Goal: Check status: Check status

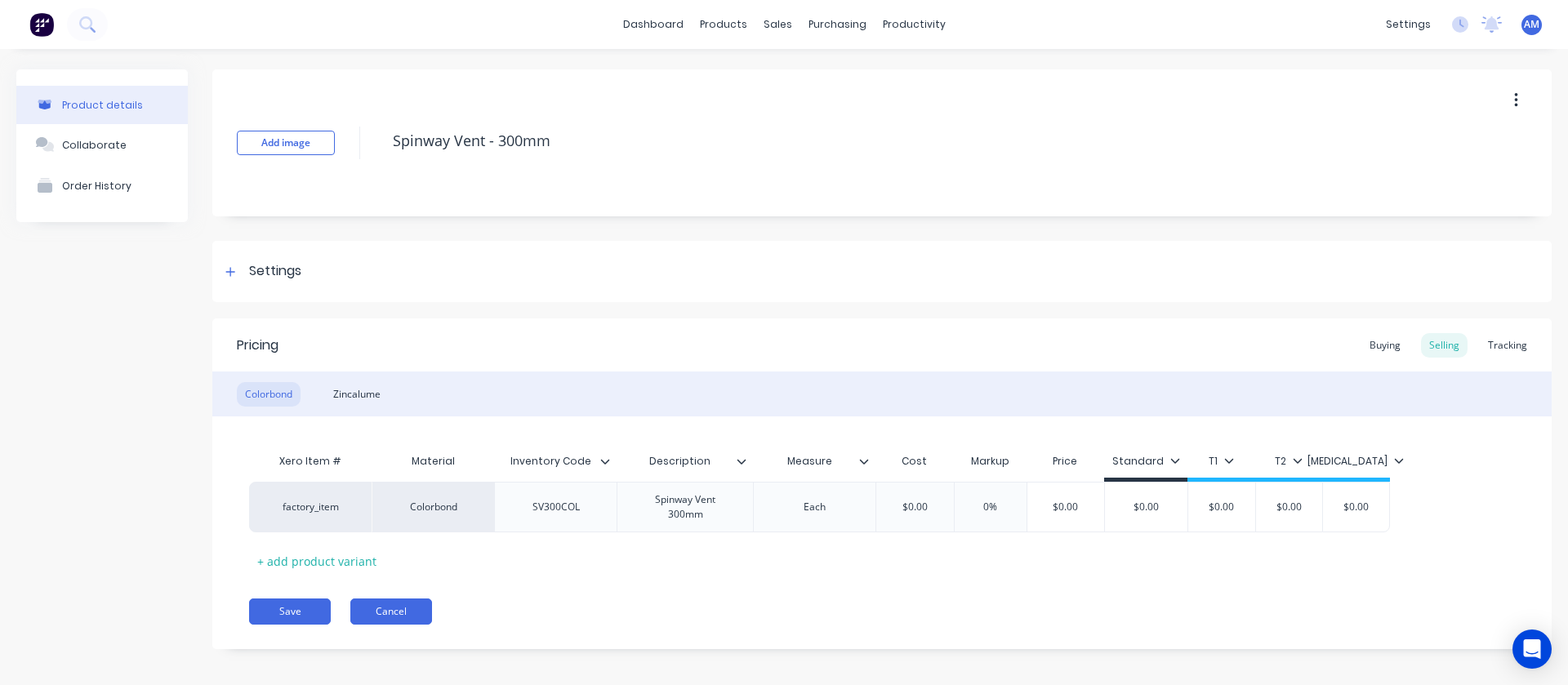
drag, startPoint x: 401, startPoint y: 595, endPoint x: 394, endPoint y: 615, distance: 21.2
click at [398, 607] on div "Pricing Buying Selling Tracking Colorbond Zincalume Xero Item # Material Invent…" at bounding box center [882, 483] width 1339 height 330
click at [411, 616] on button "Cancel" at bounding box center [391, 611] width 82 height 26
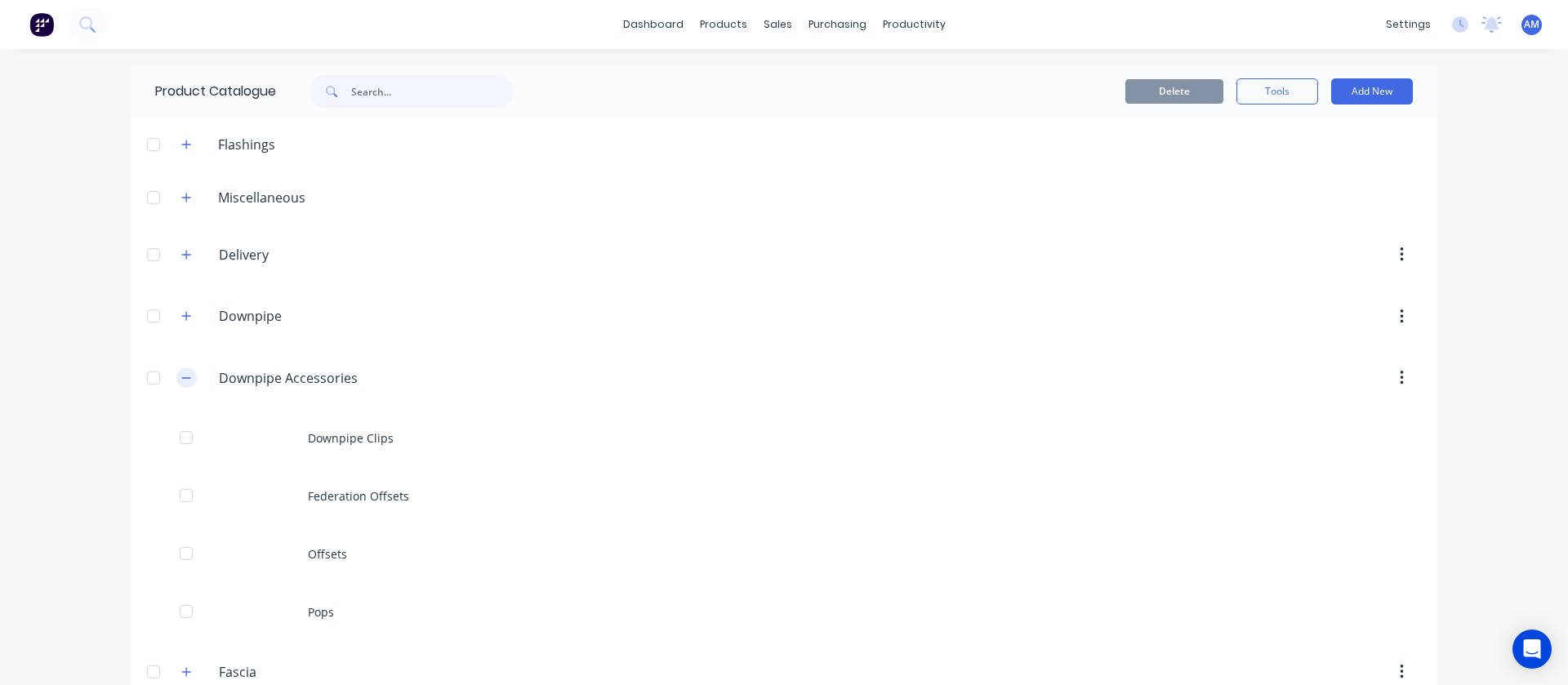
click at [185, 378] on button "button" at bounding box center [186, 377] width 21 height 21
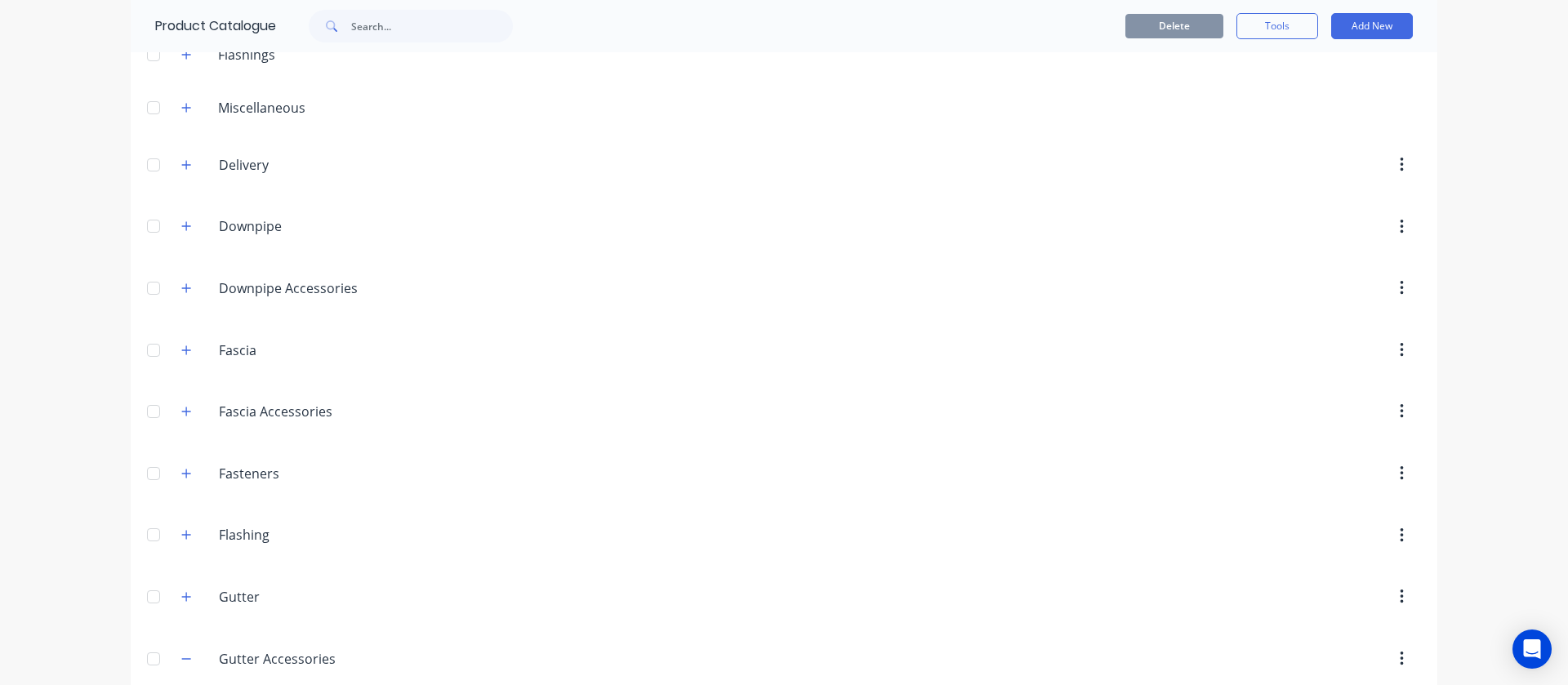
scroll to position [490, 0]
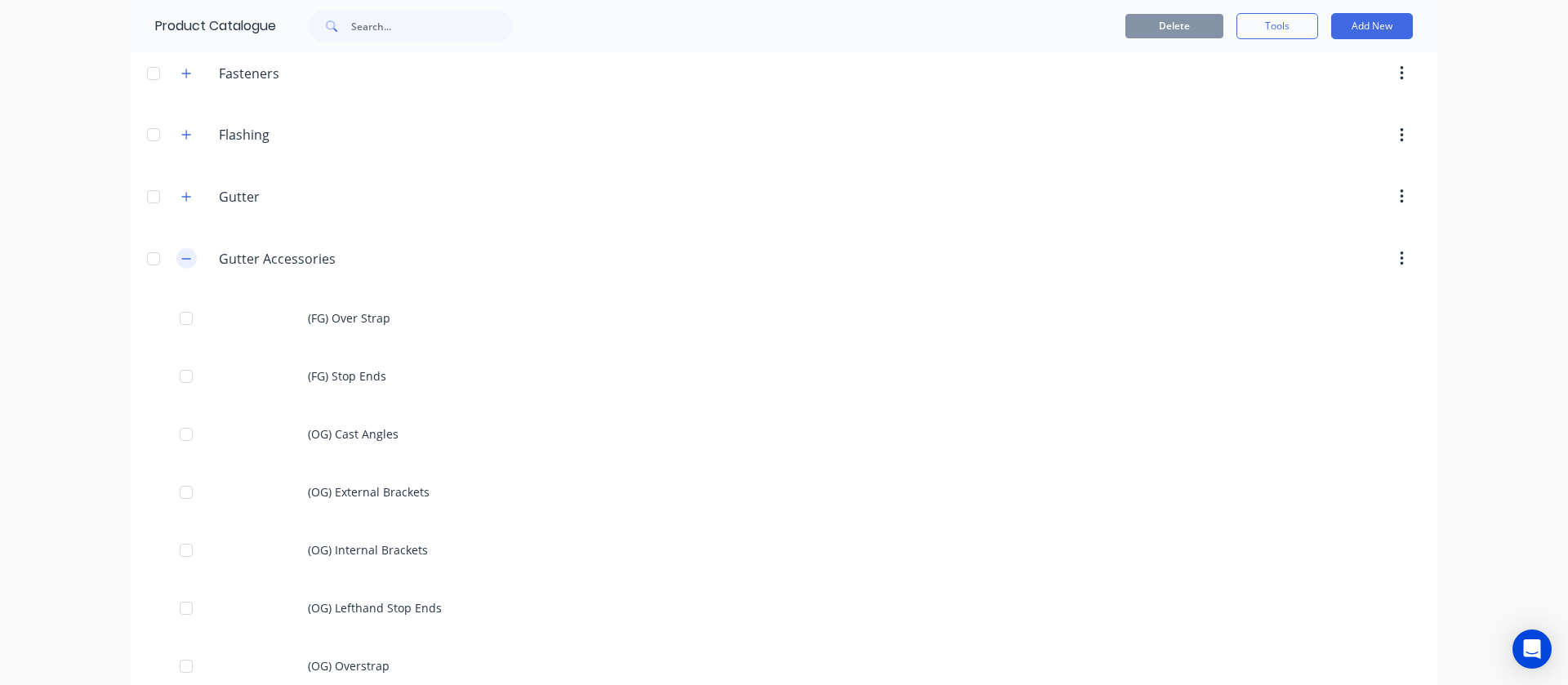
click at [182, 258] on button "button" at bounding box center [186, 258] width 21 height 21
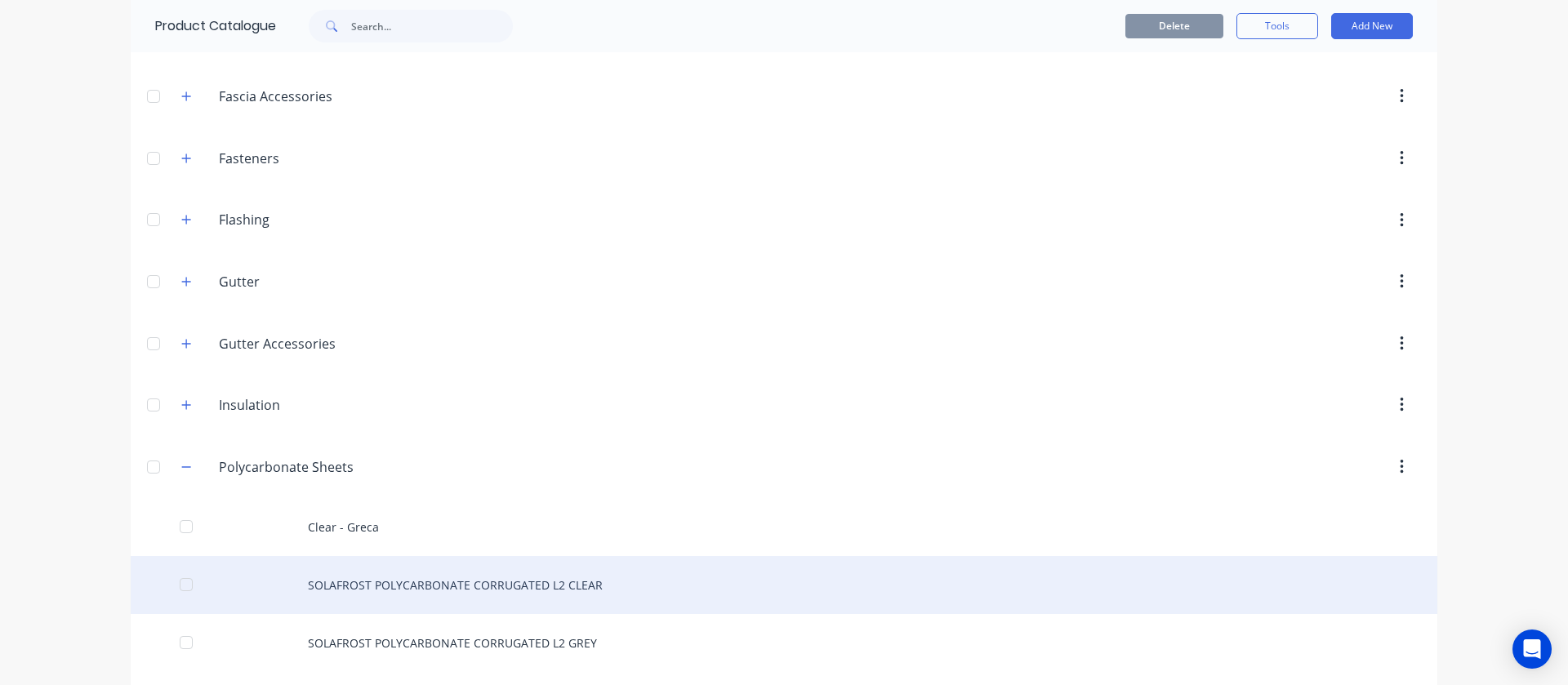
scroll to position [513, 0]
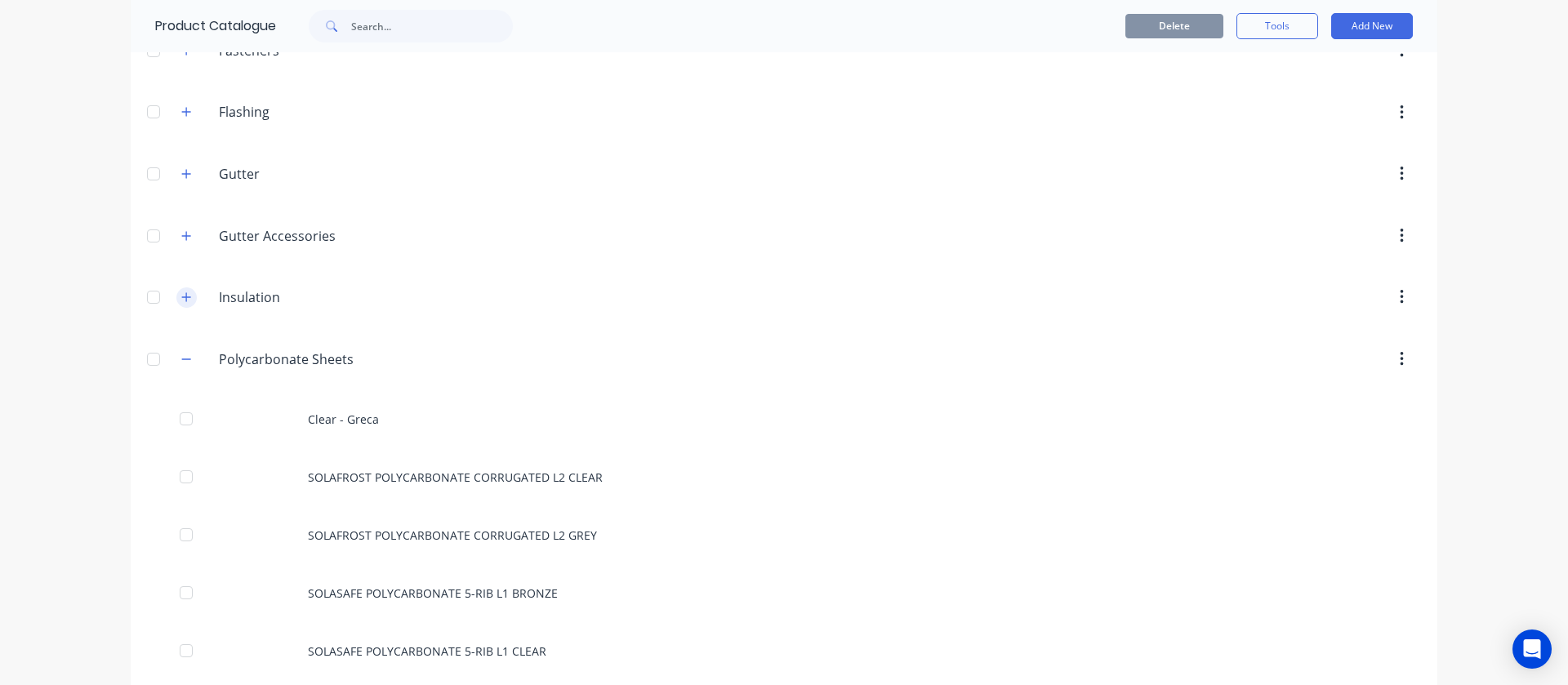
click at [181, 302] on icon "button" at bounding box center [186, 298] width 10 height 12
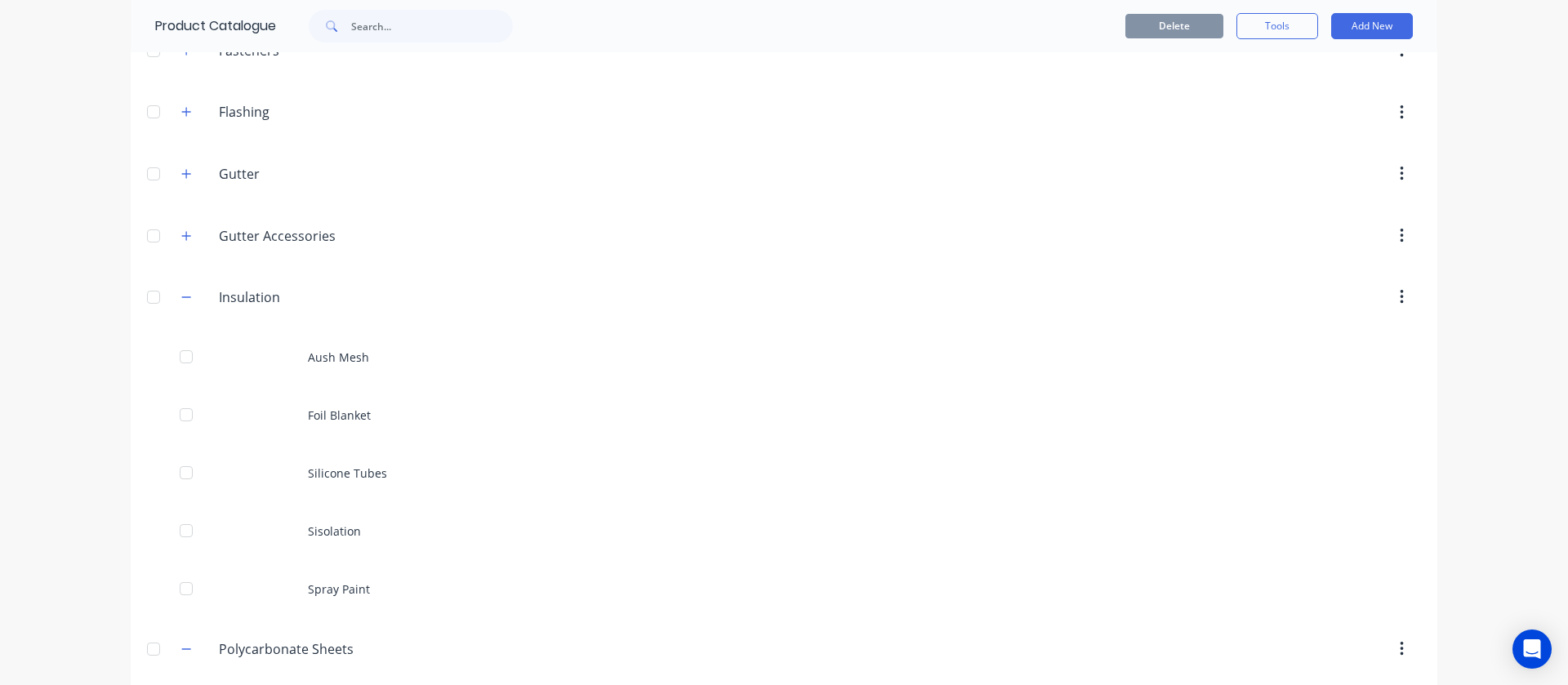
click at [169, 164] on div "Gutter Gutter" at bounding box center [297, 173] width 256 height 30
click at [181, 239] on icon "button" at bounding box center [186, 237] width 10 height 12
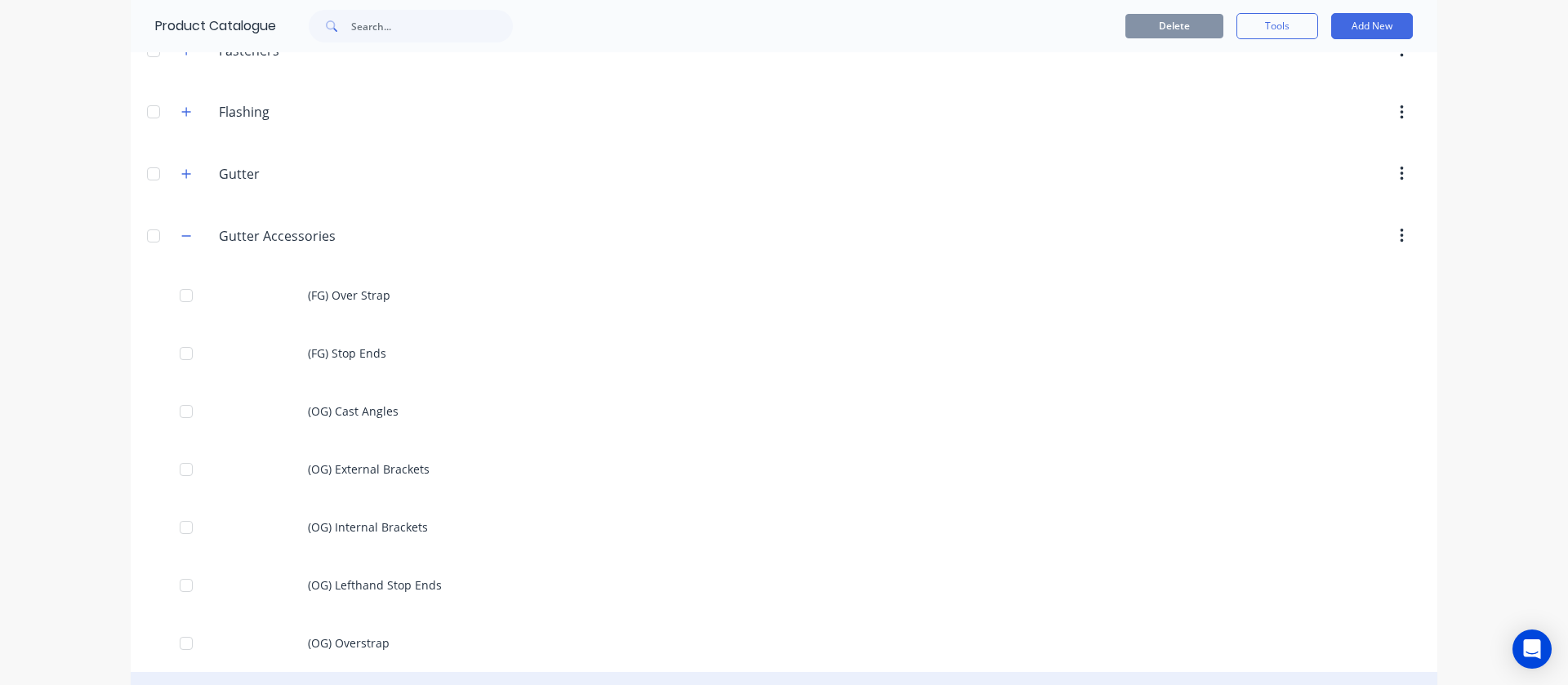
scroll to position [145, 0]
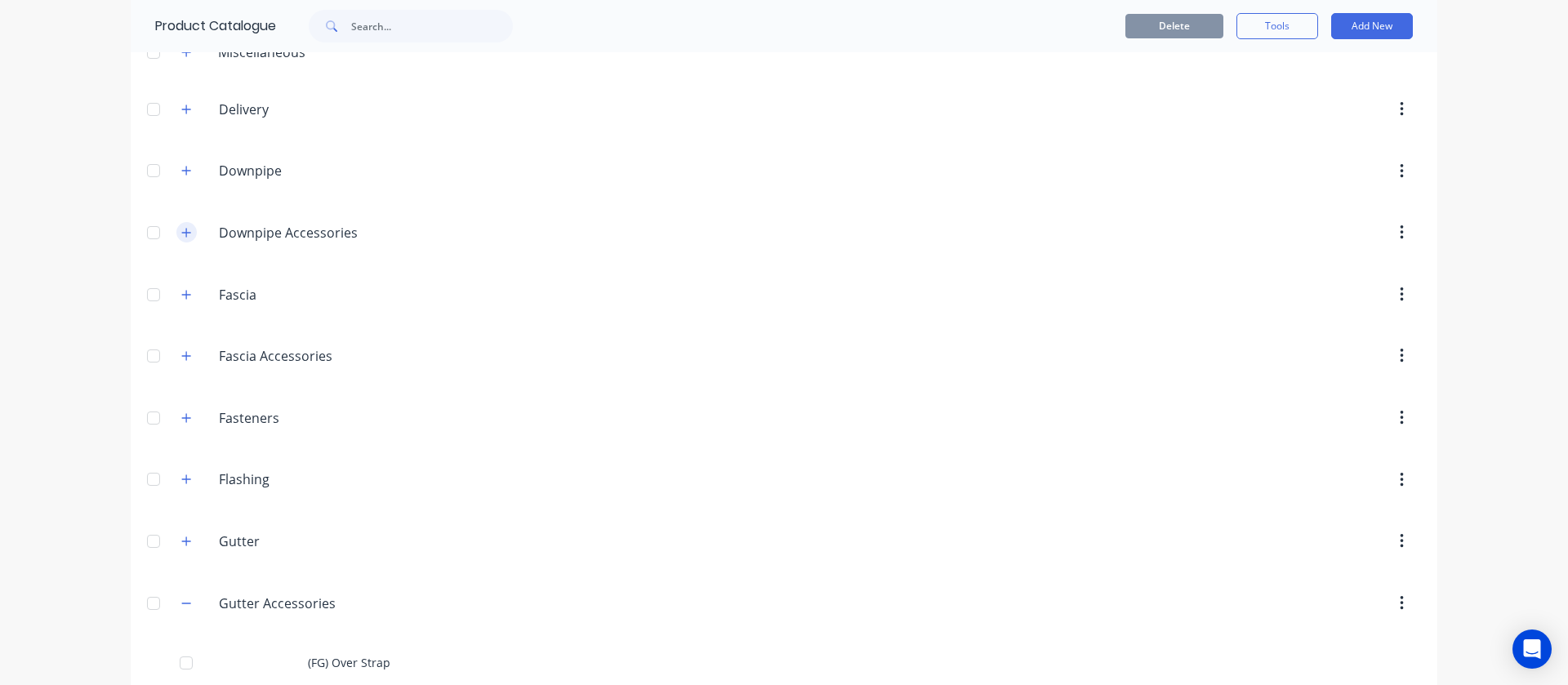
click at [187, 231] on button "button" at bounding box center [186, 232] width 21 height 21
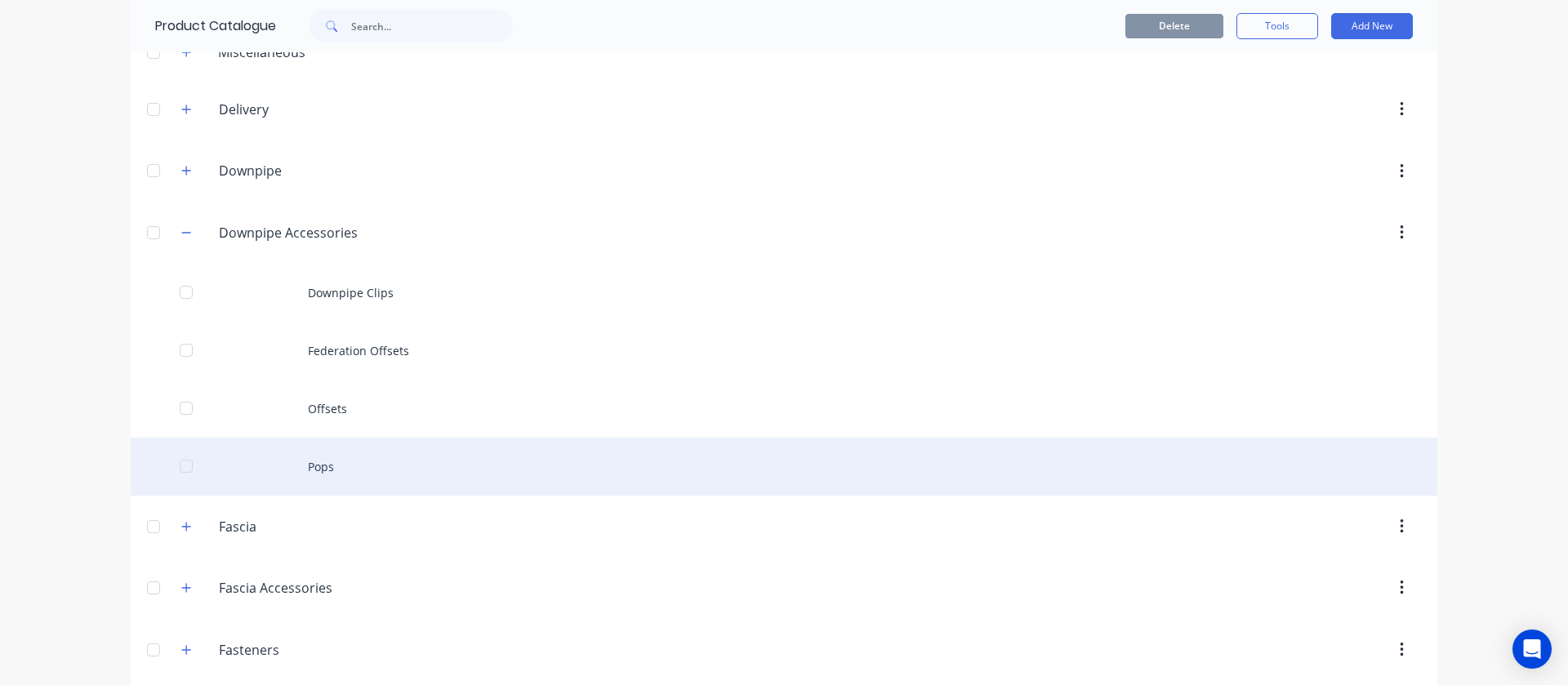
click at [323, 462] on div "Pops" at bounding box center [783, 466] width 1307 height 58
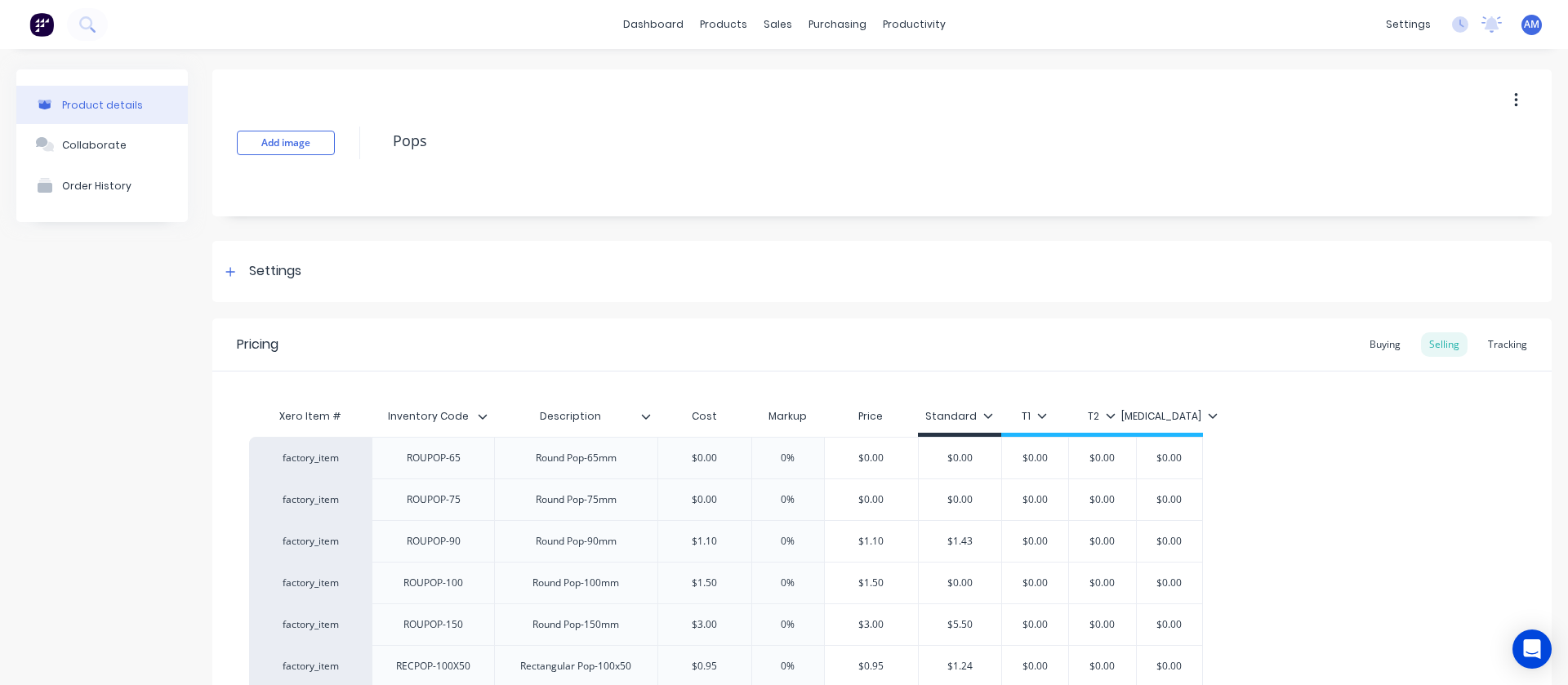
type textarea "x"
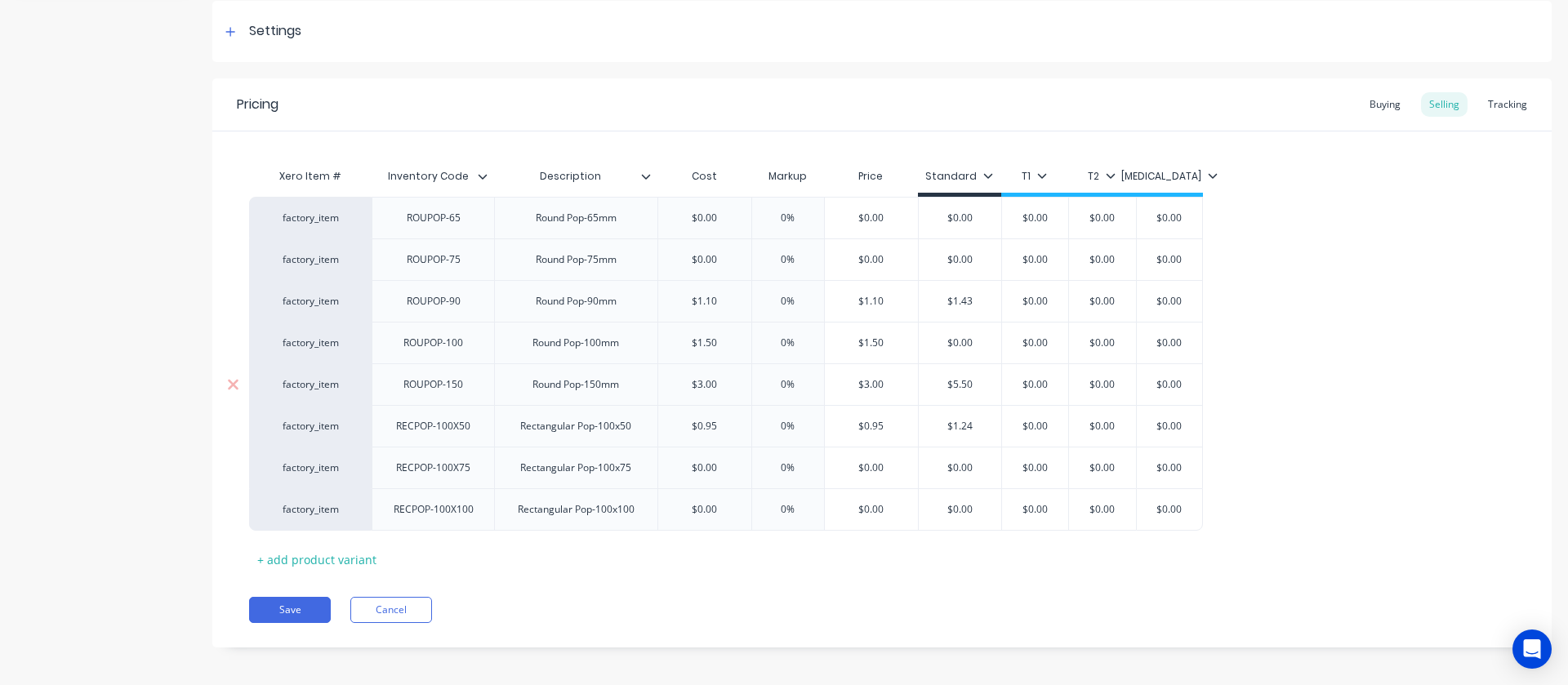
scroll to position [247, 0]
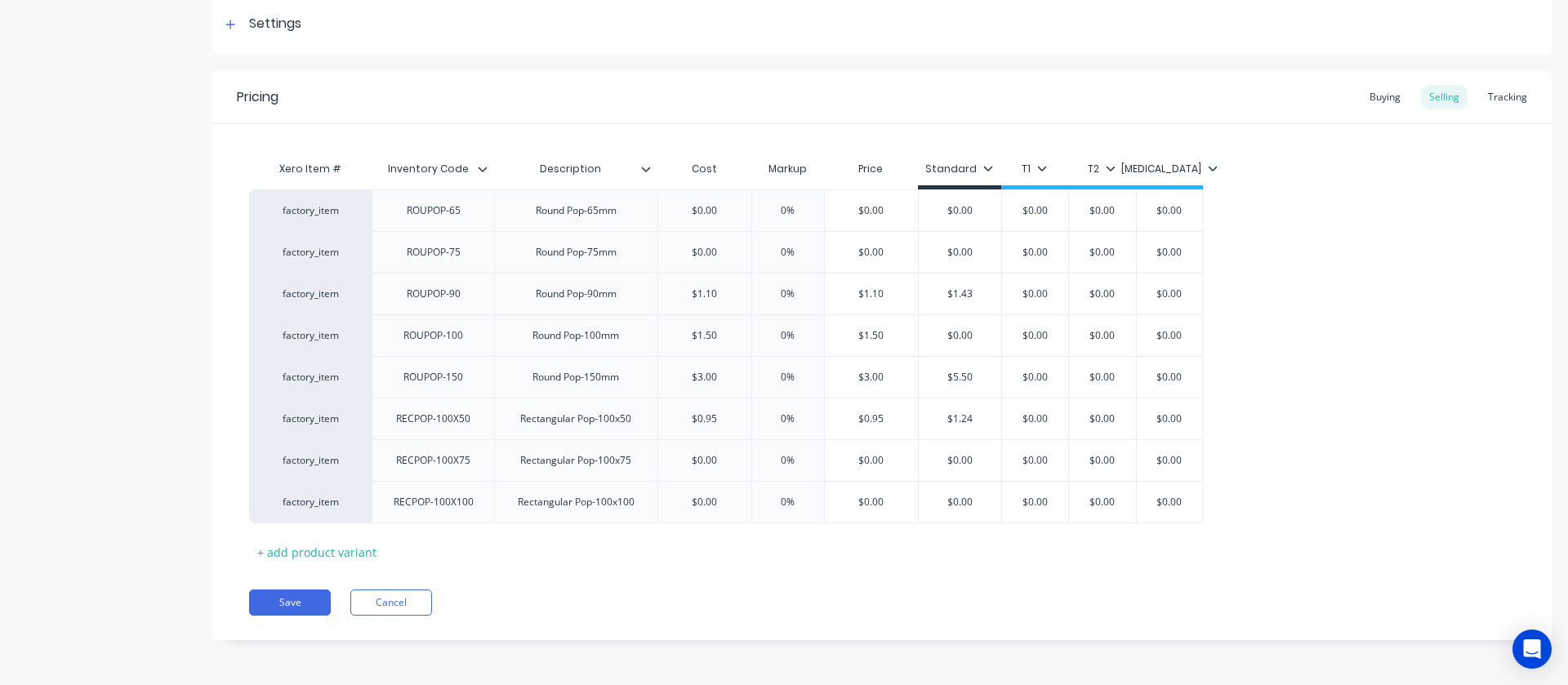
drag, startPoint x: 1482, startPoint y: 98, endPoint x: 1462, endPoint y: 102, distance: 20.4
click at [1484, 97] on div "Tracking" at bounding box center [1507, 97] width 55 height 25
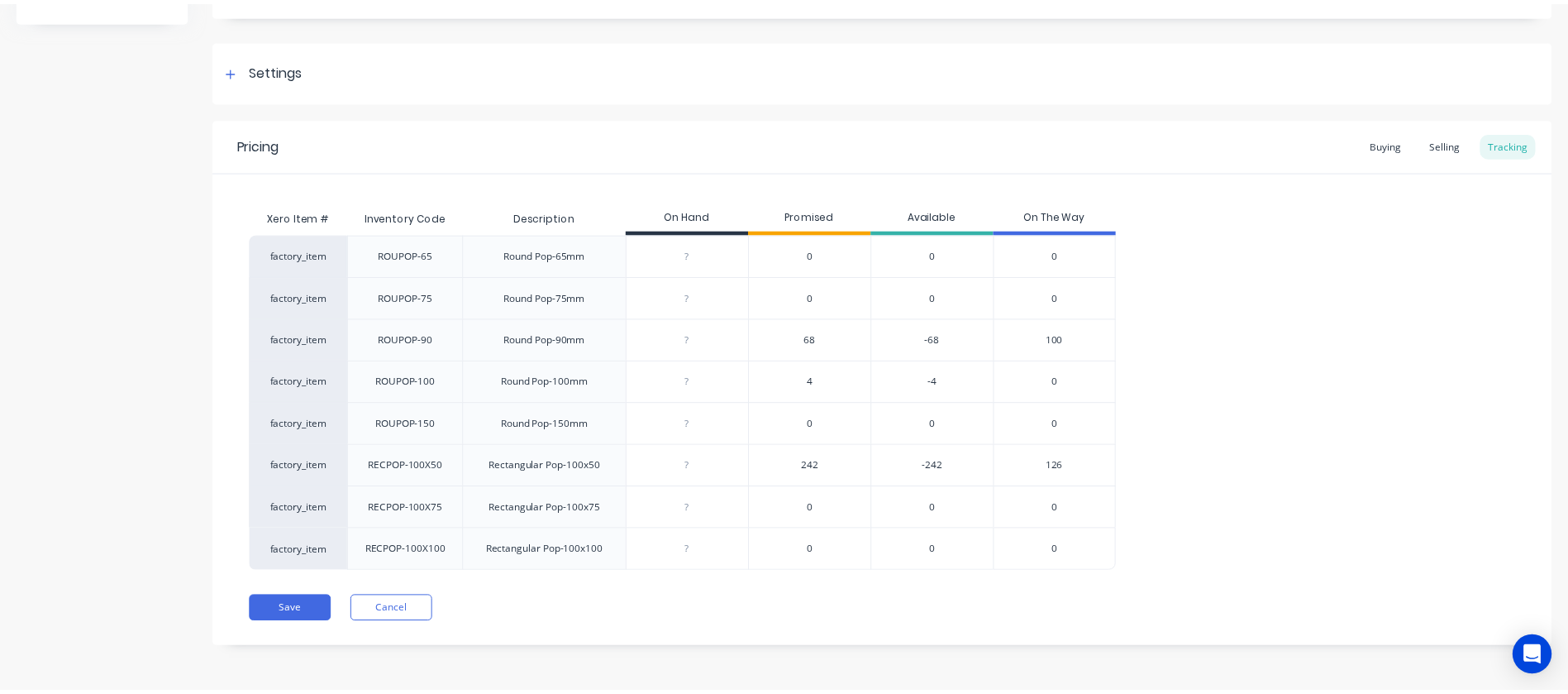
scroll to position [205, 0]
click at [820, 469] on span "242" at bounding box center [818, 466] width 17 height 15
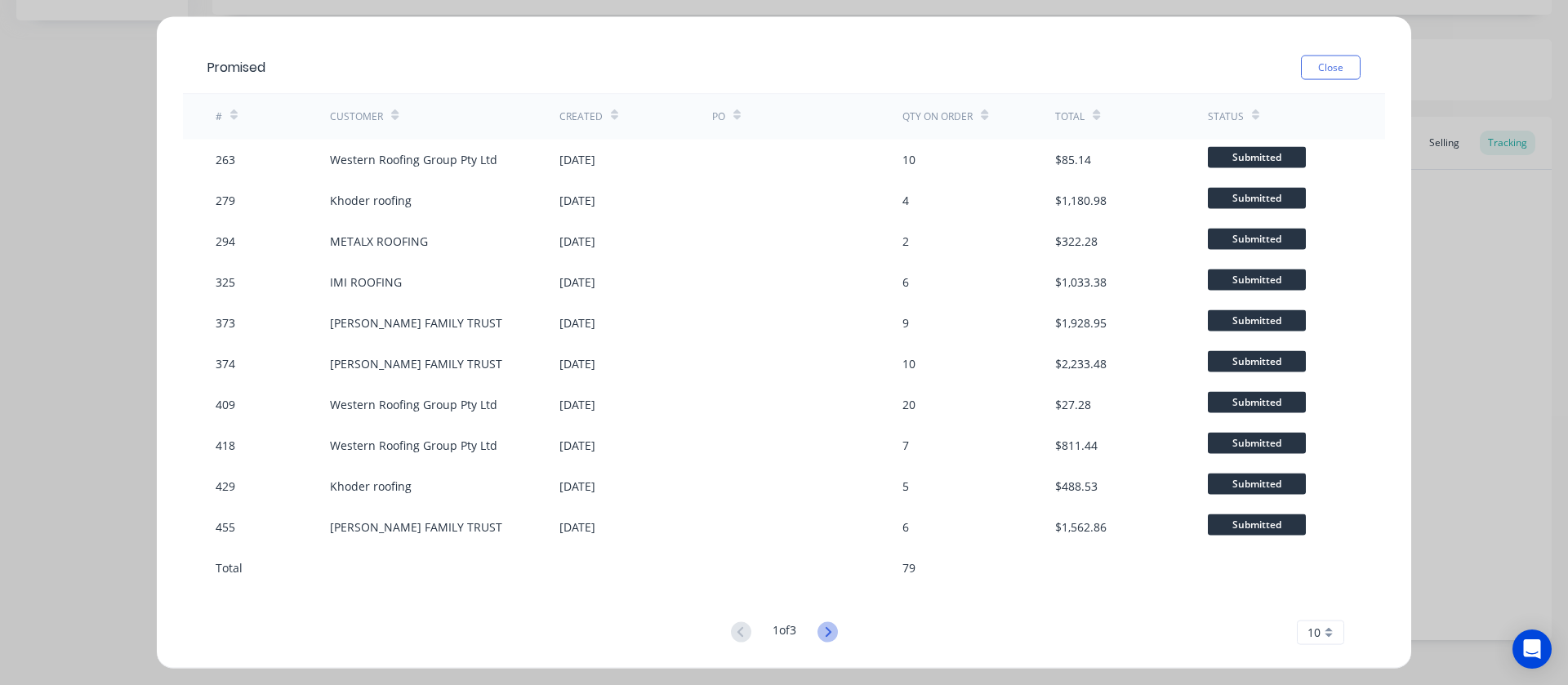
click at [833, 633] on icon at bounding box center [827, 631] width 21 height 21
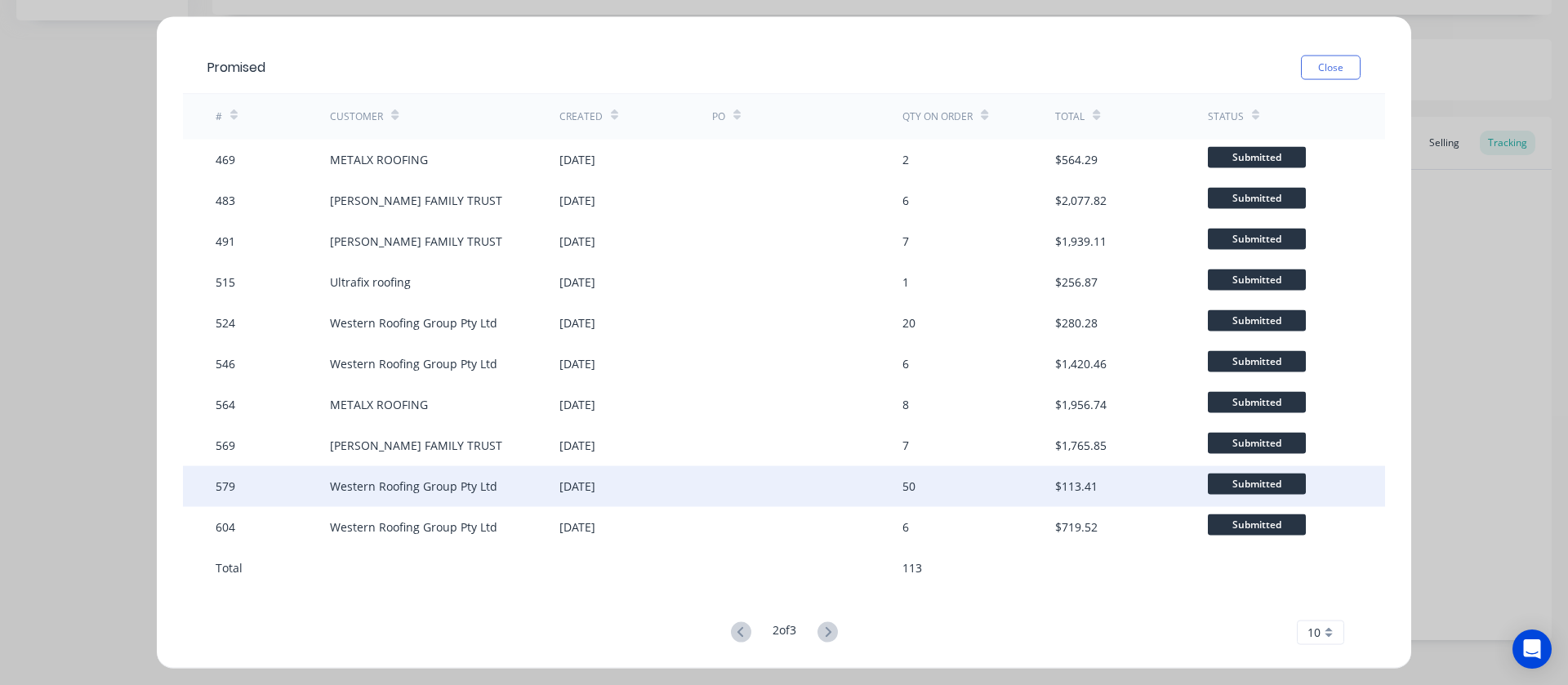
click at [596, 488] on div "[DATE]" at bounding box center [577, 485] width 36 height 17
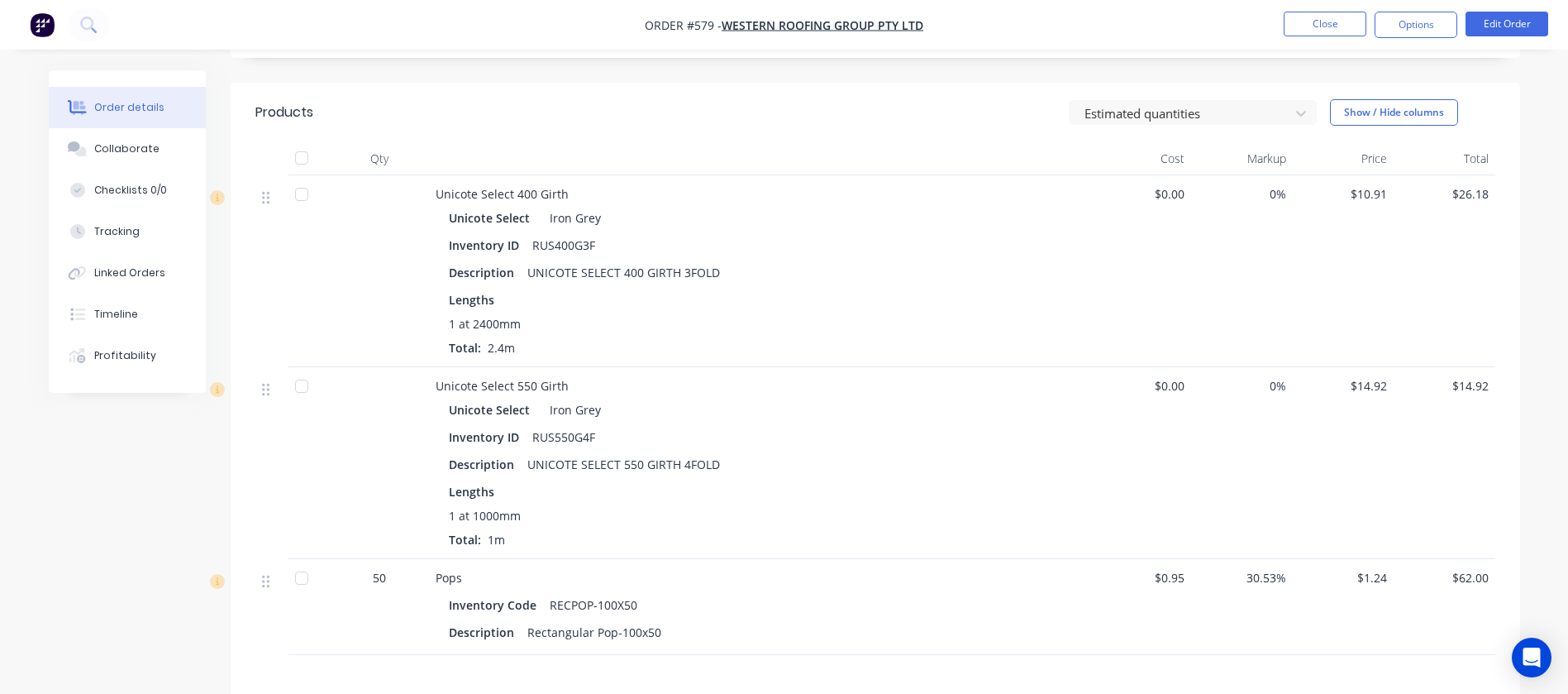
scroll to position [586, 0]
